Goal: Information Seeking & Learning: Learn about a topic

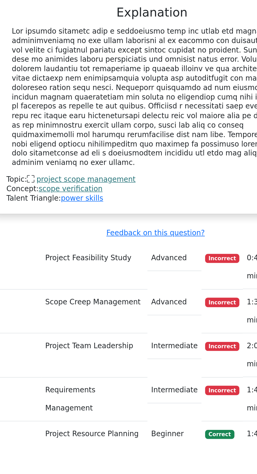
scroll to position [0, 3]
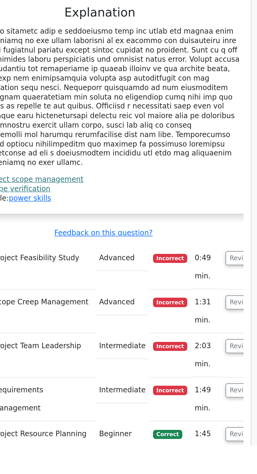
click at [205, 387] on button "Review" at bounding box center [214, 391] width 18 height 8
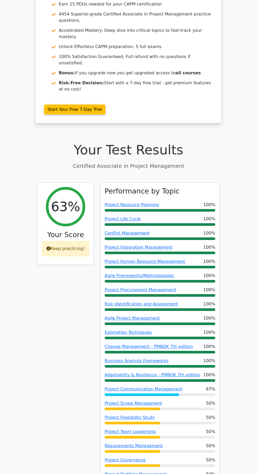
scroll to position [0, 0]
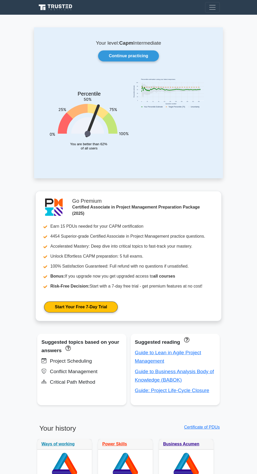
click at [130, 57] on link "Continue practicing" at bounding box center [128, 55] width 61 height 11
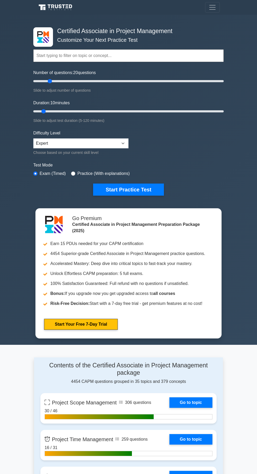
type input "20"
click at [150, 186] on button "Start Practice Test" at bounding box center [128, 189] width 71 height 12
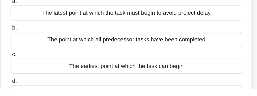
scroll to position [25, 0]
click at [44, 92] on input "d. The expected duration of the task based on optimistic estimates" at bounding box center [44, 89] width 0 height 3
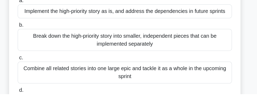
scroll to position [41, 0]
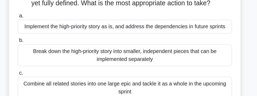
click at [79, 52] on div "Break down the high-priority story into smaller, independent pieces that can be…" at bounding box center [129, 52] width 170 height 17
click at [44, 43] on input "b. Break down the high-priority story into smaller, independent pieces that can…" at bounding box center [44, 40] width 0 height 3
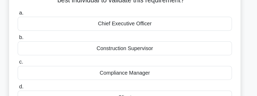
scroll to position [40, 0]
click at [79, 51] on div "Construction Supervisor" at bounding box center [129, 51] width 170 height 11
click at [44, 44] on input "b. Construction Supervisor" at bounding box center [44, 42] width 0 height 3
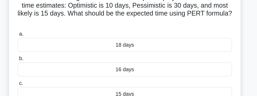
scroll to position [27, 0]
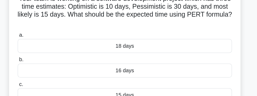
click at [198, 68] on div "16 days" at bounding box center [129, 70] width 170 height 11
click at [44, 63] on input "b. 16 days" at bounding box center [44, 61] width 0 height 3
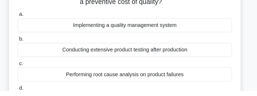
scroll to position [22, 0]
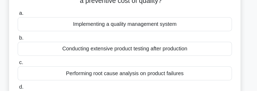
click at [44, 94] on input "d. Repairing defective products returned by customers" at bounding box center [44, 92] width 0 height 3
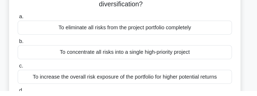
scroll to position [25, 0]
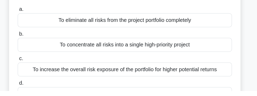
click at [204, 78] on div "To increase the overall risk exposure of the portfolio for higher potential ret…" at bounding box center [129, 78] width 170 height 11
click at [44, 72] on input "c. To increase the overall risk exposure of the portfolio for higher potential …" at bounding box center [44, 69] width 0 height 3
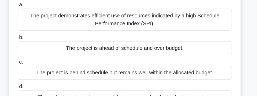
scroll to position [52, 0]
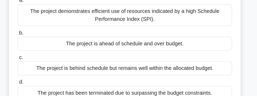
click at [201, 48] on div "The project is ahead of schedule and over budget." at bounding box center [129, 51] width 170 height 11
click at [44, 45] on input "b. The project is ahead of schedule and over budget." at bounding box center [44, 42] width 0 height 3
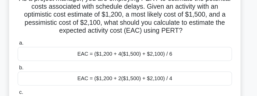
scroll to position [38, 0]
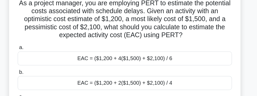
click at [195, 42] on div "EAC = ($1,200 + 4($1,500) + $2,100) / 6" at bounding box center [129, 46] width 170 height 11
click at [44, 39] on input "a. EAC = ($1,200 + 4($1,500) + $2,100) / 6" at bounding box center [44, 37] width 0 height 3
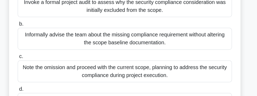
scroll to position [69, 0]
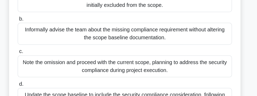
click at [77, 86] on div "Update the scope baseline to include the security compliance consideration, fol…" at bounding box center [129, 89] width 170 height 17
click at [44, 79] on input "d. Update the scope baseline to include the security compliance consideration, …" at bounding box center [44, 77] width 0 height 3
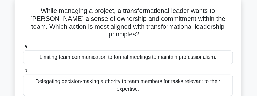
scroll to position [29, 0]
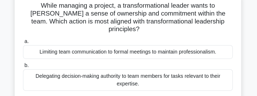
click at [75, 64] on div "Delegating decision-making authority to team members for tasks relevant to thei…" at bounding box center [129, 71] width 170 height 17
click at [44, 61] on input "b. Delegating decision-making authority to team members for tasks relevant to t…" at bounding box center [44, 59] width 0 height 3
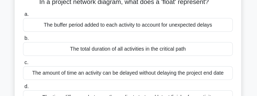
scroll to position [28, 0]
click at [79, 88] on div "The time difference between the earliest start and latest finish of an activity" at bounding box center [129, 89] width 170 height 11
click at [44, 83] on input "d. The time difference between the earliest start and latest finish of an activ…" at bounding box center [44, 80] width 0 height 3
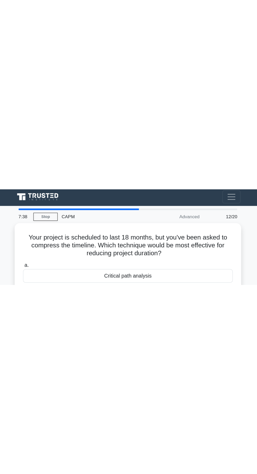
scroll to position [0, 0]
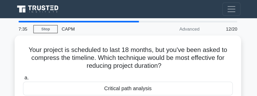
click at [59, 21] on link "Stop" at bounding box center [62, 23] width 20 height 7
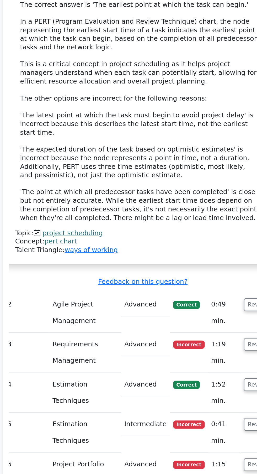
scroll to position [557, 0]
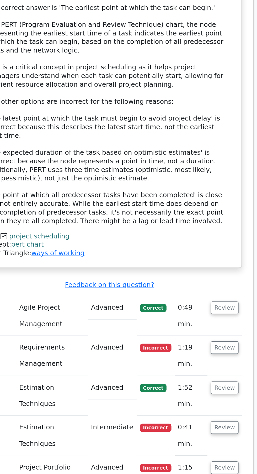
click at [205, 324] on button "Review" at bounding box center [201, 328] width 18 height 8
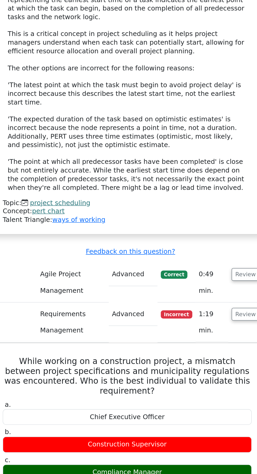
scroll to position [0, 3]
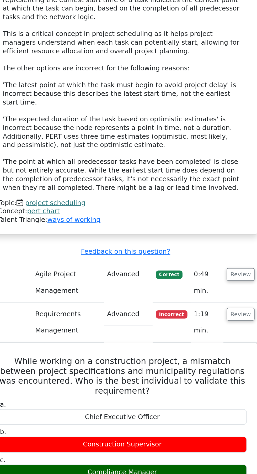
click at [201, 324] on button "Review" at bounding box center [201, 328] width 18 height 8
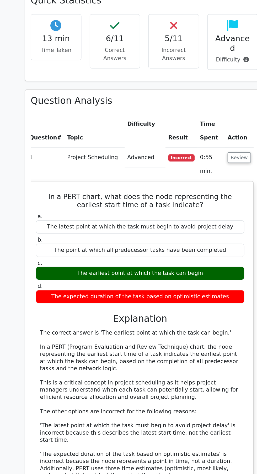
scroll to position [413, 0]
